Goal: Complete application form

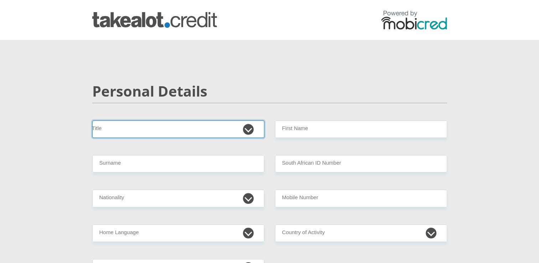
drag, startPoint x: 0, startPoint y: 0, endPoint x: 177, endPoint y: 130, distance: 219.8
click at [177, 130] on select "Mr Ms Mrs Dr [PERSON_NAME]" at bounding box center [178, 129] width 172 height 17
select select "Ms"
click at [92, 121] on select "Mr Ms Mrs Dr [PERSON_NAME]" at bounding box center [178, 129] width 172 height 17
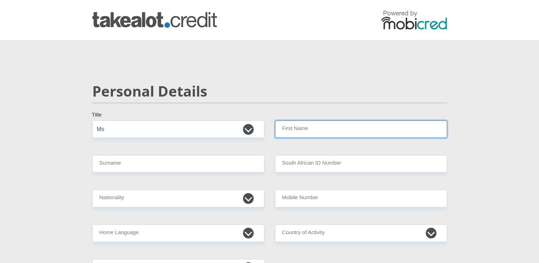
click at [304, 127] on input "First Name" at bounding box center [361, 129] width 172 height 17
type input "[PERSON_NAME]"
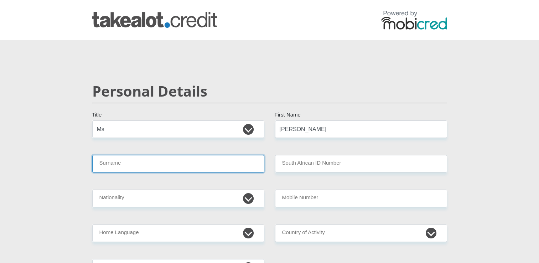
type input "DUPREEZ"
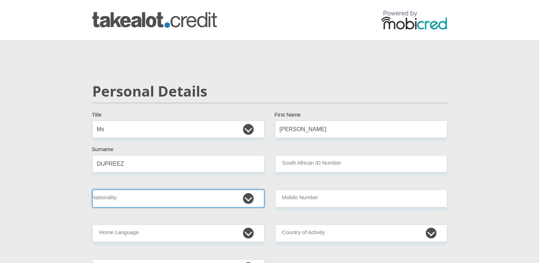
select select "ZAF"
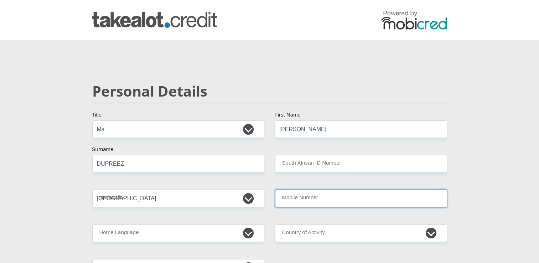
type input "0609735526"
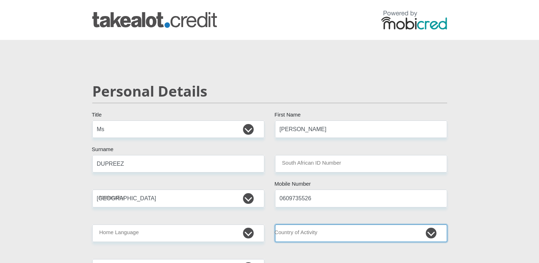
select select "ZAF"
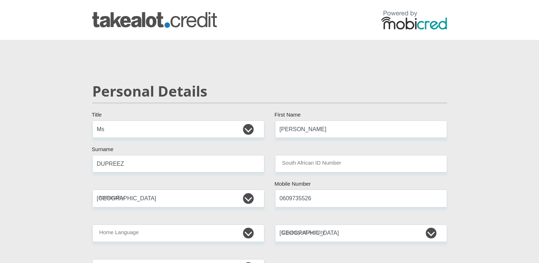
type input "[STREET_ADDRESS]"
type input "KATHU"
type input "8446"
select select "[GEOGRAPHIC_DATA]"
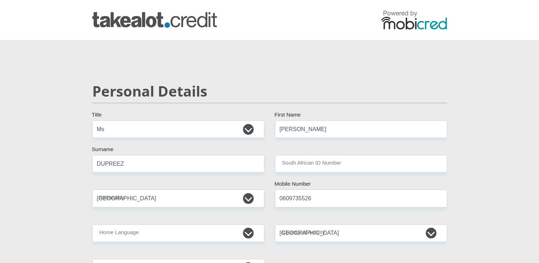
type input "[EMAIL_ADDRESS][DOMAIN_NAME]"
type input "Ledp5492!"
type input "5000"
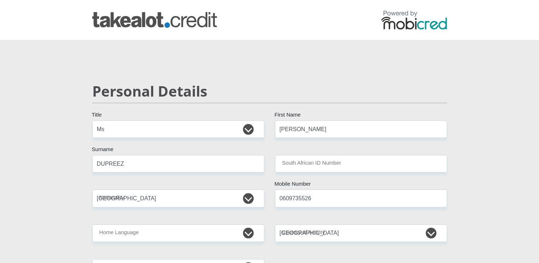
type input "5000"
type input "0"
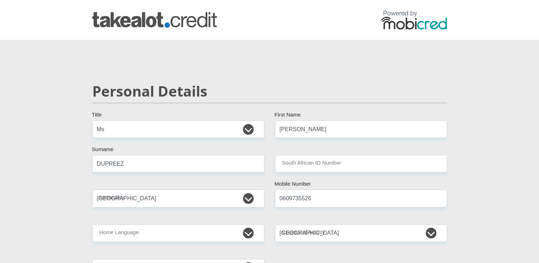
type input "0"
type input "TrainingPortal"
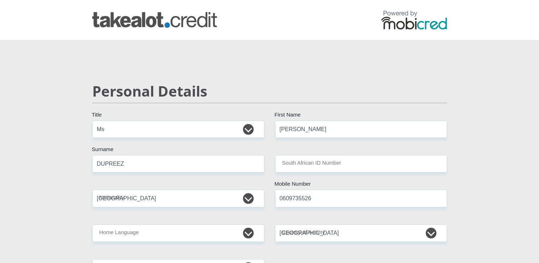
type input "0609735526"
type input "[PERSON_NAME]"
type input "Du Preez"
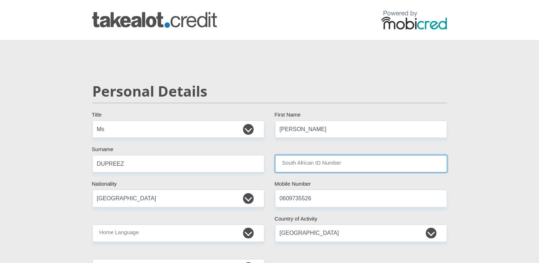
click at [310, 164] on input "South African ID Number" at bounding box center [361, 163] width 172 height 17
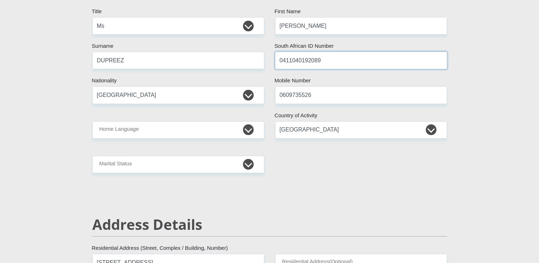
scroll to position [107, 0]
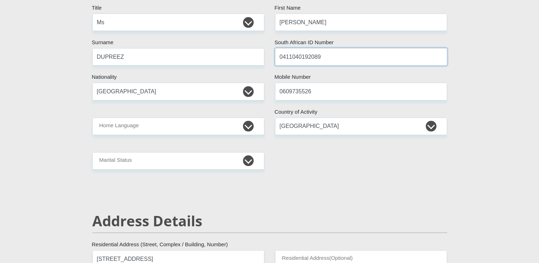
type input "0411040192089"
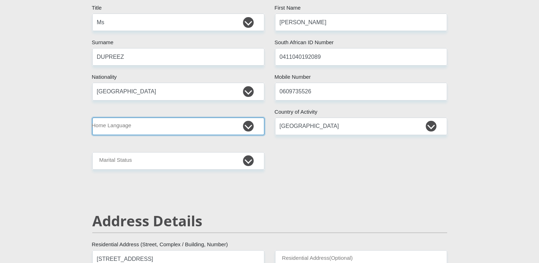
click at [185, 131] on select "Afrikaans English Sepedi South Ndebele Southern Sotho Swati Tsonga Tswana Venda…" at bounding box center [178, 126] width 172 height 17
select select "afr"
click at [92, 118] on select "Afrikaans English Sepedi South Ndebele Southern Sotho Swati Tsonga Tswana Venda…" at bounding box center [178, 126] width 172 height 17
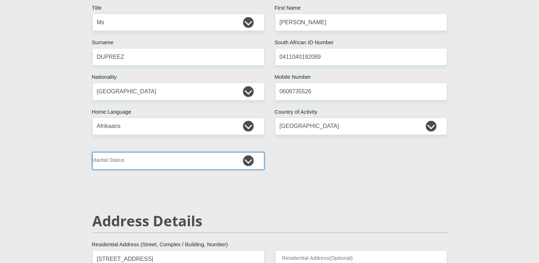
click at [127, 157] on select "Married ANC Single Divorced Widowed Married COP or Customary Law" at bounding box center [178, 160] width 172 height 17
select select "2"
click at [92, 152] on select "Married ANC Single Divorced Widowed Married COP or Customary Law" at bounding box center [178, 160] width 172 height 17
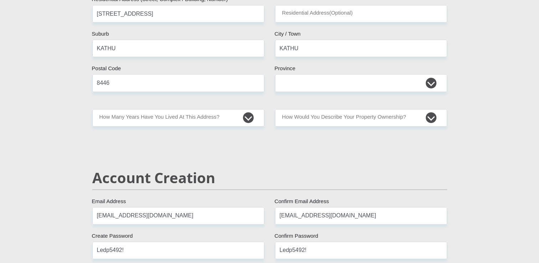
scroll to position [357, 0]
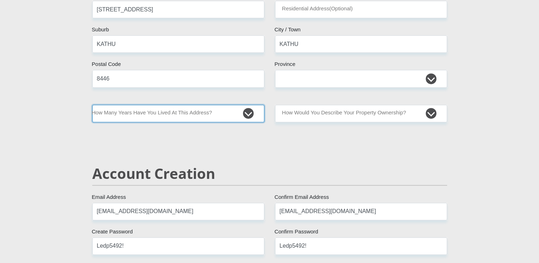
click at [252, 116] on select "less than 1 year 1-3 years 3-5 years 5+ years" at bounding box center [178, 113] width 172 height 17
select select "5"
click at [92, 105] on select "less than 1 year 1-3 years 3-5 years 5+ years" at bounding box center [178, 113] width 172 height 17
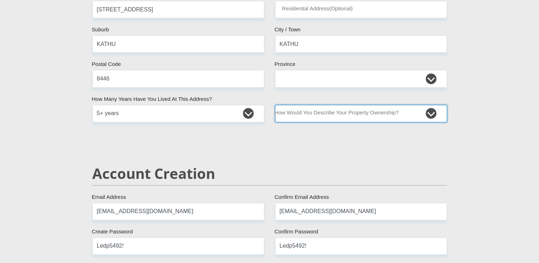
click at [360, 117] on select "Owned Rented Family Owned Company Dwelling" at bounding box center [361, 113] width 172 height 17
select select "parents"
click at [275, 105] on select "Owned Rented Family Owned Company Dwelling" at bounding box center [361, 113] width 172 height 17
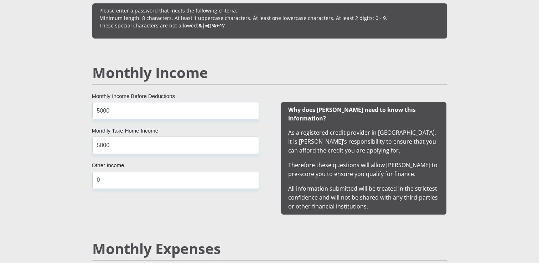
scroll to position [642, 0]
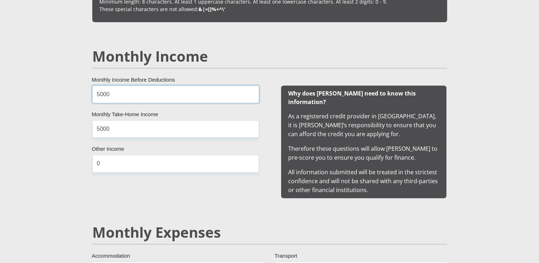
click at [180, 96] on input "5000" at bounding box center [175, 94] width 167 height 17
type input "5"
type input "12500"
click at [173, 126] on input "5000" at bounding box center [175, 128] width 167 height 17
type input "5"
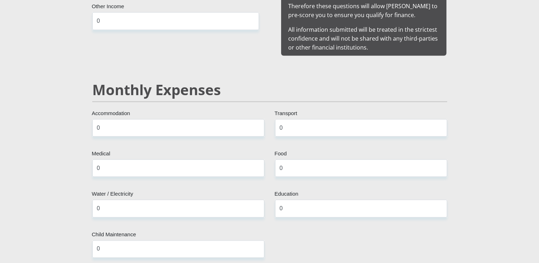
scroll to position [820, 0]
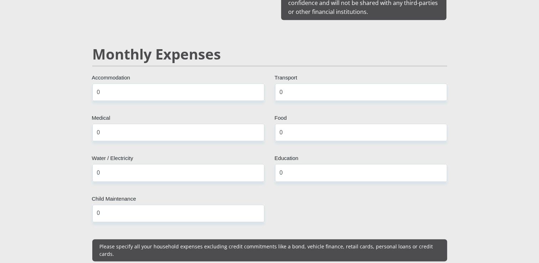
type input "12000"
click at [156, 86] on input "0" at bounding box center [178, 91] width 172 height 17
click at [304, 84] on input "0" at bounding box center [361, 91] width 172 height 17
type input "0"
type input "500"
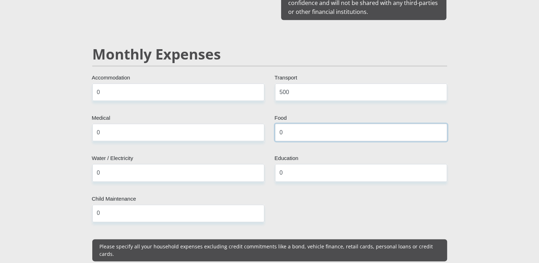
click at [288, 124] on input "0" at bounding box center [361, 132] width 172 height 17
type input "0"
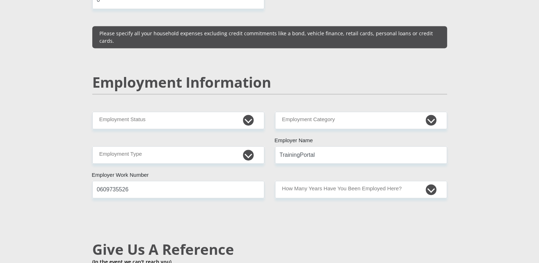
scroll to position [1034, 0]
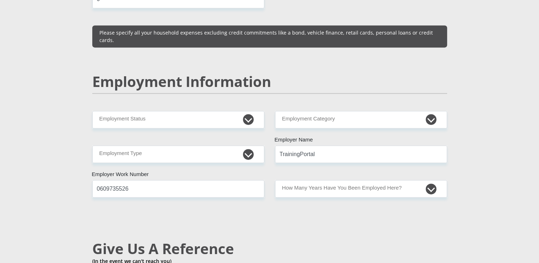
type input "500"
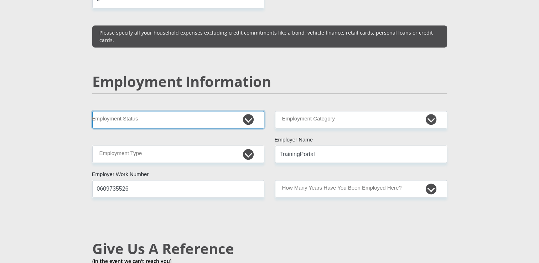
click at [250, 111] on select "Permanent/Full-time Part-time/Casual [DEMOGRAPHIC_DATA] Worker Self-Employed Ho…" at bounding box center [178, 119] width 172 height 17
select select "1"
click at [92, 111] on select "Permanent/Full-time Part-time/Casual [DEMOGRAPHIC_DATA] Worker Self-Employed Ho…" at bounding box center [178, 119] width 172 height 17
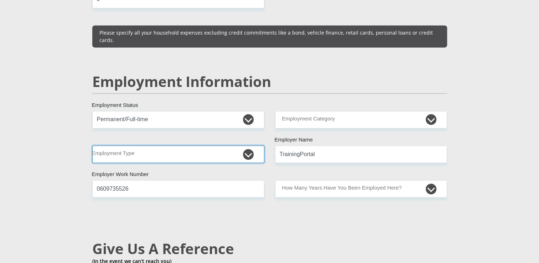
click at [249, 145] on select "College/Lecturer Craft Seller Creative Driver Executive Farmer Forces - Non Com…" at bounding box center [178, 153] width 172 height 17
select select "Office Staff/Clerk"
click at [92, 145] on select "College/Lecturer Craft Seller Creative Driver Executive Farmer Forces - Non Com…" at bounding box center [178, 153] width 172 height 17
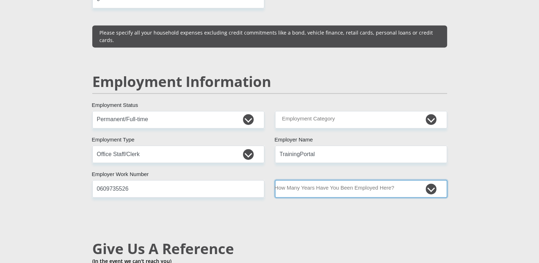
click at [320, 180] on select "less than 1 year 1-3 years 3-5 years 5+ years" at bounding box center [361, 188] width 172 height 17
select select "6"
click at [275, 180] on select "less than 1 year 1-3 years 3-5 years 5+ years" at bounding box center [361, 188] width 172 height 17
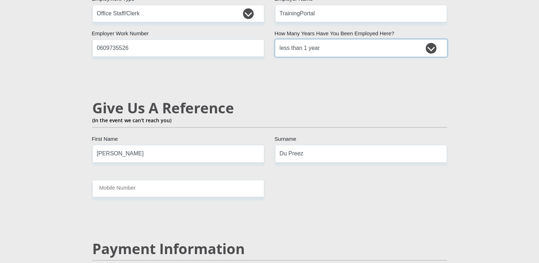
scroll to position [1177, 0]
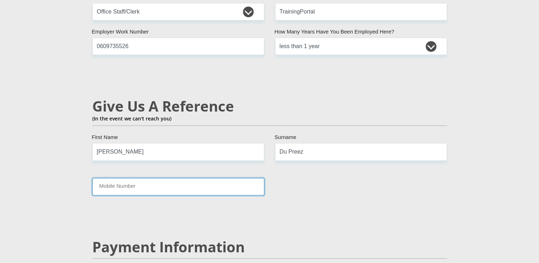
click at [210, 178] on input "Mobile Number" at bounding box center [178, 186] width 172 height 17
type input "0769714018"
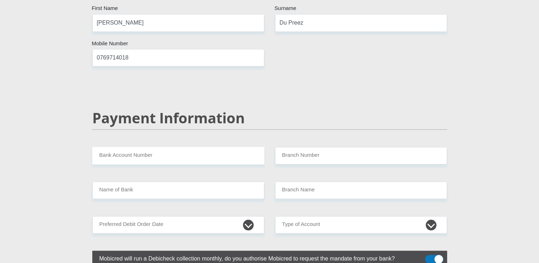
scroll to position [1355, 0]
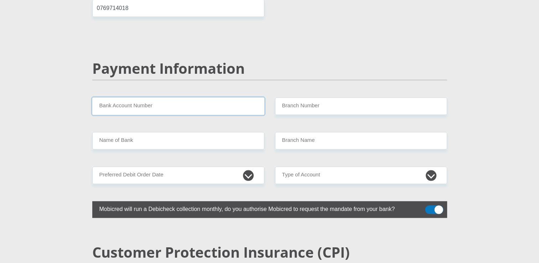
click at [172, 98] on input "Bank Account Number" at bounding box center [178, 106] width 172 height 17
type input "62352040457"
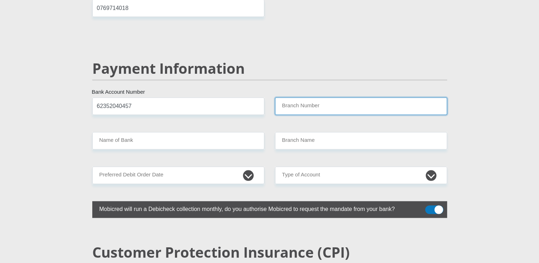
click at [295, 98] on input "Branch Number" at bounding box center [361, 106] width 172 height 17
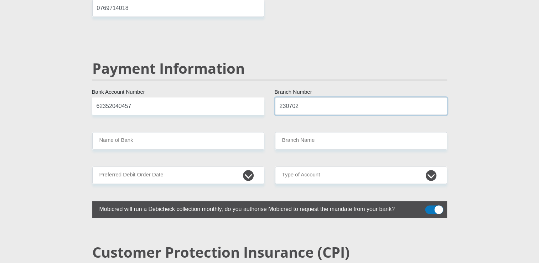
type input "230702"
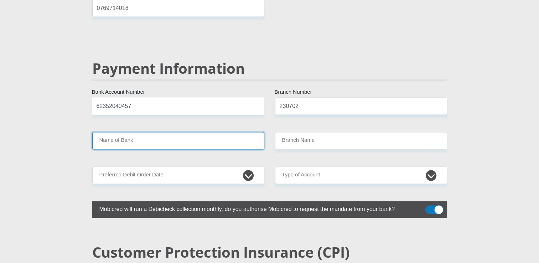
click at [212, 132] on input "Name of Bank" at bounding box center [178, 140] width 172 height 17
type input "FIRSTRAND BANK"
type input "OLIFANTSHOEK, C.P. 320"
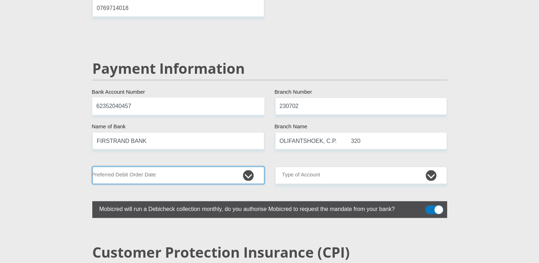
click at [174, 167] on select "1st 2nd 3rd 4th 5th 7th 18th 19th 20th 21st 22nd 23rd 24th 25th 26th 27th 28th …" at bounding box center [178, 175] width 172 height 17
select select "30"
click at [92, 167] on select "1st 2nd 3rd 4th 5th 7th 18th 19th 20th 21st 22nd 23rd 24th 25th 26th 27th 28th …" at bounding box center [178, 175] width 172 height 17
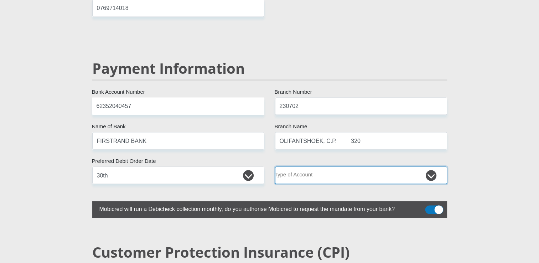
click at [309, 167] on select "Cheque Savings" at bounding box center [361, 175] width 172 height 17
select select "CUR"
click at [275, 167] on select "Cheque Savings" at bounding box center [361, 175] width 172 height 17
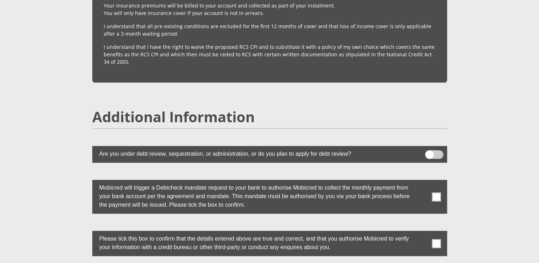
scroll to position [1854, 0]
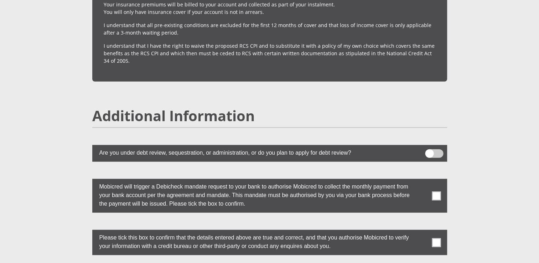
click at [438, 191] on span at bounding box center [436, 195] width 9 height 9
click at [422, 181] on input "checkbox" at bounding box center [422, 181] width 0 height 0
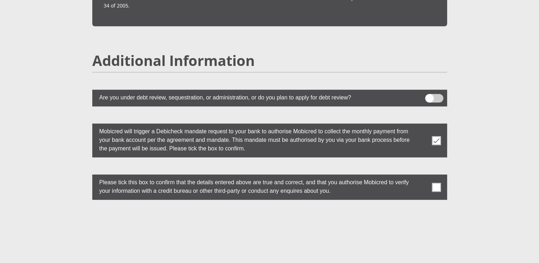
scroll to position [1925, 0]
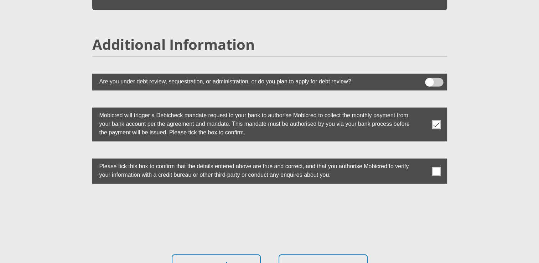
click at [438, 167] on span at bounding box center [436, 171] width 9 height 9
click at [422, 160] on input "checkbox" at bounding box center [422, 160] width 0 height 0
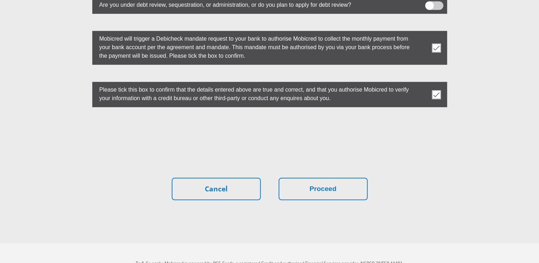
scroll to position [2005, 0]
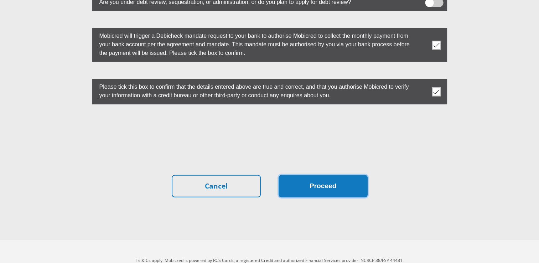
click at [344, 175] on button "Proceed" at bounding box center [323, 186] width 89 height 22
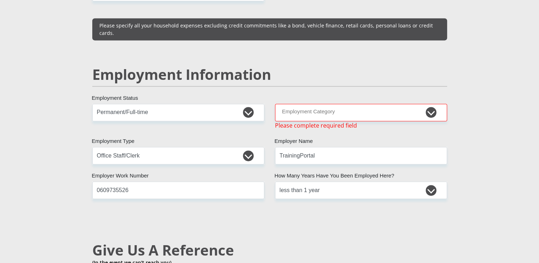
scroll to position [1038, 0]
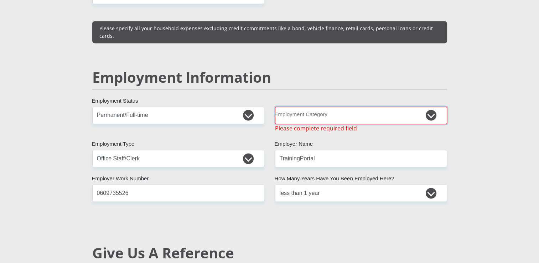
click at [323, 107] on select "AGRICULTURE ALCOHOL & TOBACCO CONSTRUCTION MATERIALS METALLURGY EQUIPMENT FOR R…" at bounding box center [361, 115] width 172 height 17
click at [301, 107] on select "AGRICULTURE ALCOHOL & TOBACCO CONSTRUCTION MATERIALS METALLURGY EQUIPMENT FOR R…" at bounding box center [361, 115] width 172 height 17
click at [297, 107] on select "AGRICULTURE ALCOHOL & TOBACCO CONSTRUCTION MATERIALS METALLURGY EQUIPMENT FOR R…" at bounding box center [361, 115] width 172 height 17
click at [369, 107] on select "AGRICULTURE ALCOHOL & TOBACCO CONSTRUCTION MATERIALS METALLURGY EQUIPMENT FOR R…" at bounding box center [361, 115] width 172 height 17
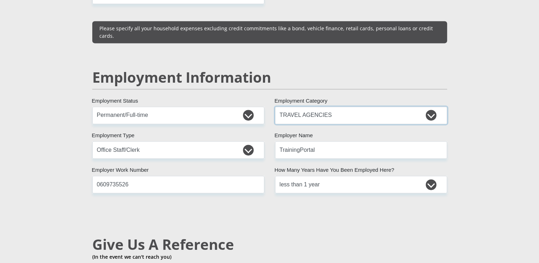
click at [419, 107] on select "AGRICULTURE ALCOHOL & TOBACCO CONSTRUCTION MATERIALS METALLURGY EQUIPMENT FOR R…" at bounding box center [361, 115] width 172 height 17
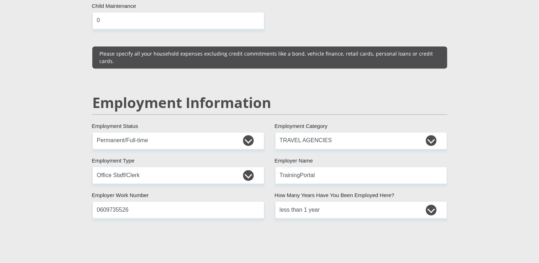
scroll to position [995, 0]
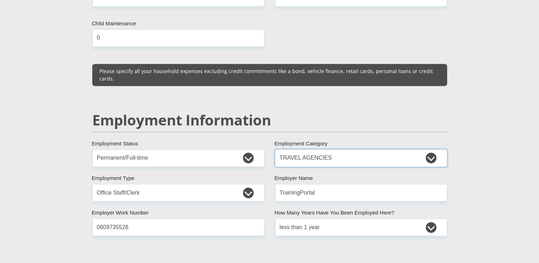
click at [419, 149] on select "AGRICULTURE ALCOHOL & TOBACCO CONSTRUCTION MATERIALS METALLURGY EQUIPMENT FOR R…" at bounding box center [361, 157] width 172 height 17
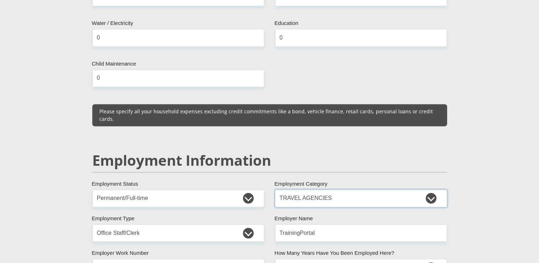
scroll to position [924, 0]
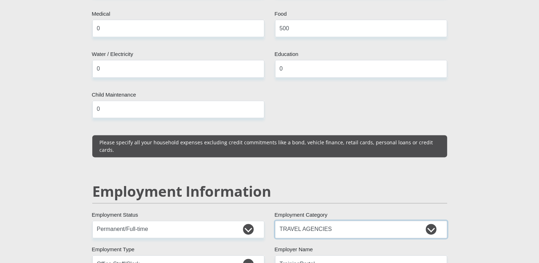
click at [340, 221] on select "AGRICULTURE ALCOHOL & TOBACCO CONSTRUCTION MATERIALS METALLURGY EQUIPMENT FOR R…" at bounding box center [361, 229] width 172 height 17
click at [433, 221] on select "AGRICULTURE ALCOHOL & TOBACCO CONSTRUCTION MATERIALS METALLURGY EQUIPMENT FOR R…" at bounding box center [361, 229] width 172 height 17
click at [275, 221] on select "AGRICULTURE ALCOHOL & TOBACCO CONSTRUCTION MATERIALS METALLURGY EQUIPMENT FOR R…" at bounding box center [361, 229] width 172 height 17
click at [431, 221] on select "AGRICULTURE ALCOHOL & TOBACCO CONSTRUCTION MATERIALS METALLURGY EQUIPMENT FOR R…" at bounding box center [361, 229] width 172 height 17
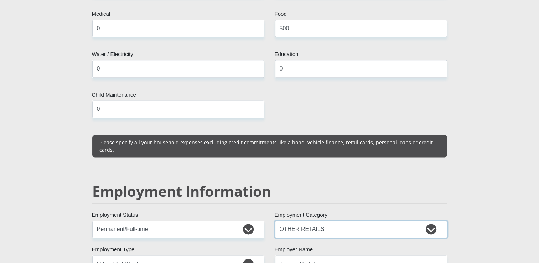
select select "32"
click at [275, 221] on select "AGRICULTURE ALCOHOL & TOBACCO CONSTRUCTION MATERIALS METALLURGY EQUIPMENT FOR R…" at bounding box center [361, 229] width 172 height 17
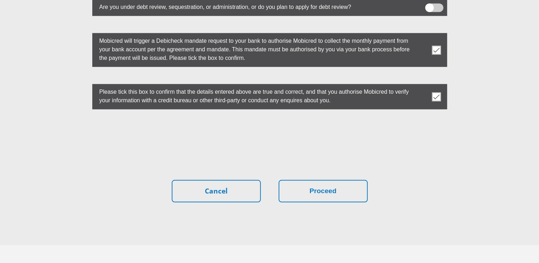
scroll to position [2005, 0]
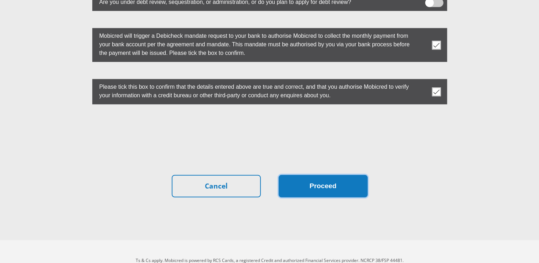
click at [296, 175] on button "Proceed" at bounding box center [323, 186] width 89 height 22
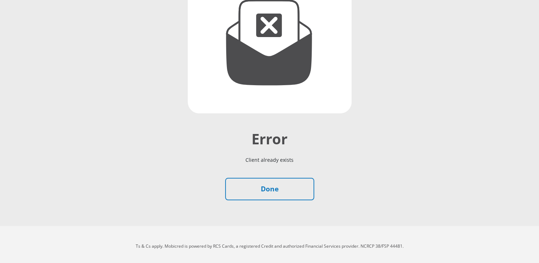
scroll to position [119, 0]
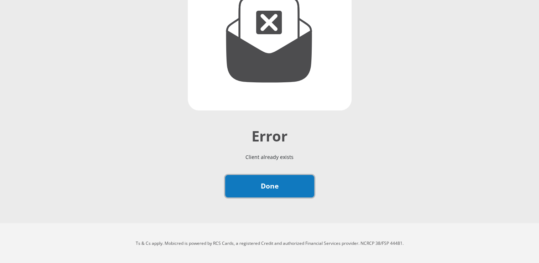
click at [271, 183] on link "Done" at bounding box center [269, 186] width 89 height 22
